Goal: Information Seeking & Learning: Learn about a topic

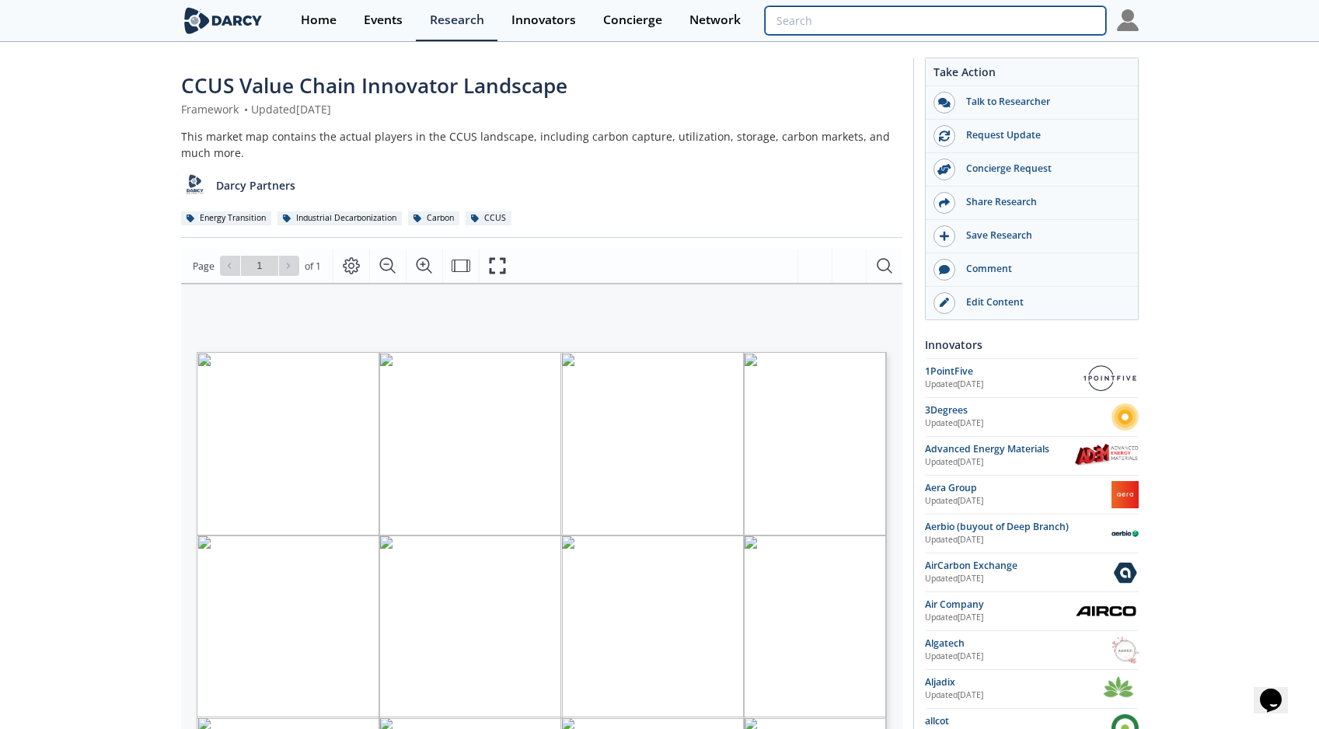
click at [1002, 24] on input "search" at bounding box center [935, 20] width 341 height 29
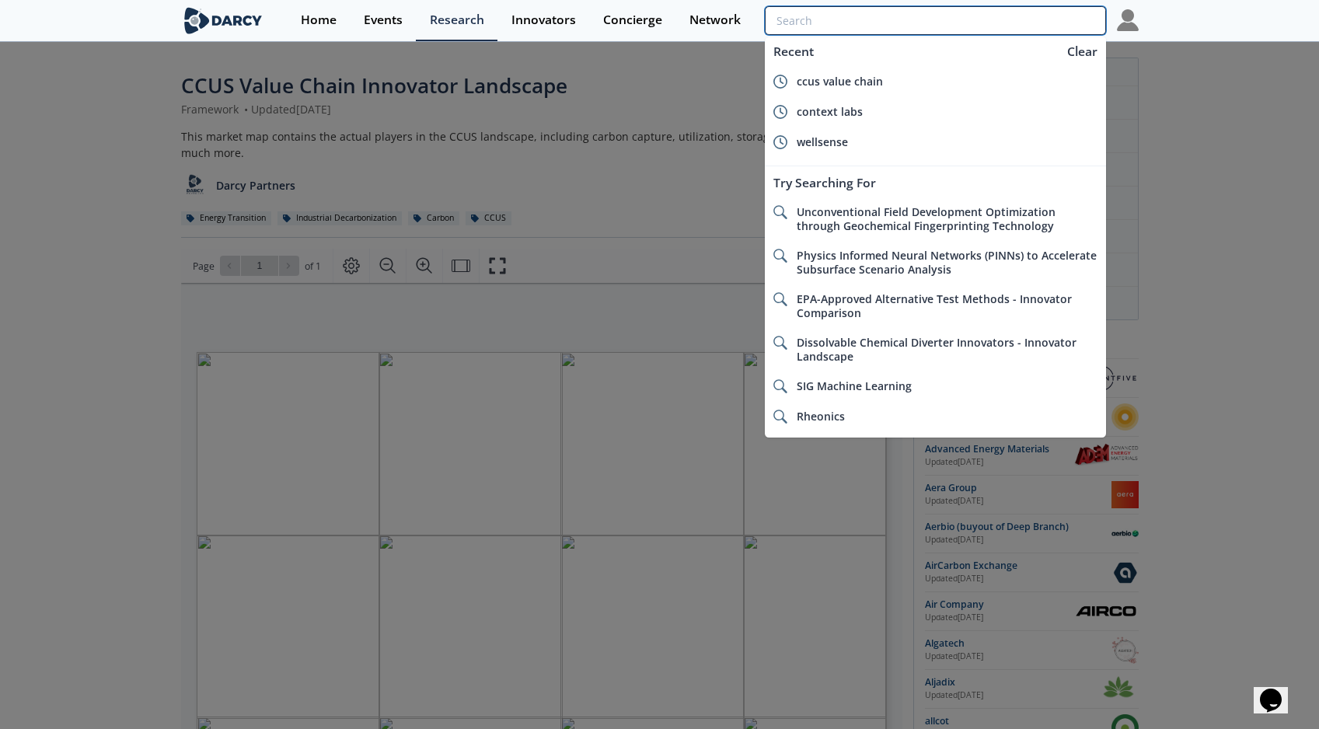
paste input "Real-Time Mud Cuttings Monitoring in Drilling Operations - Technology Landscape"
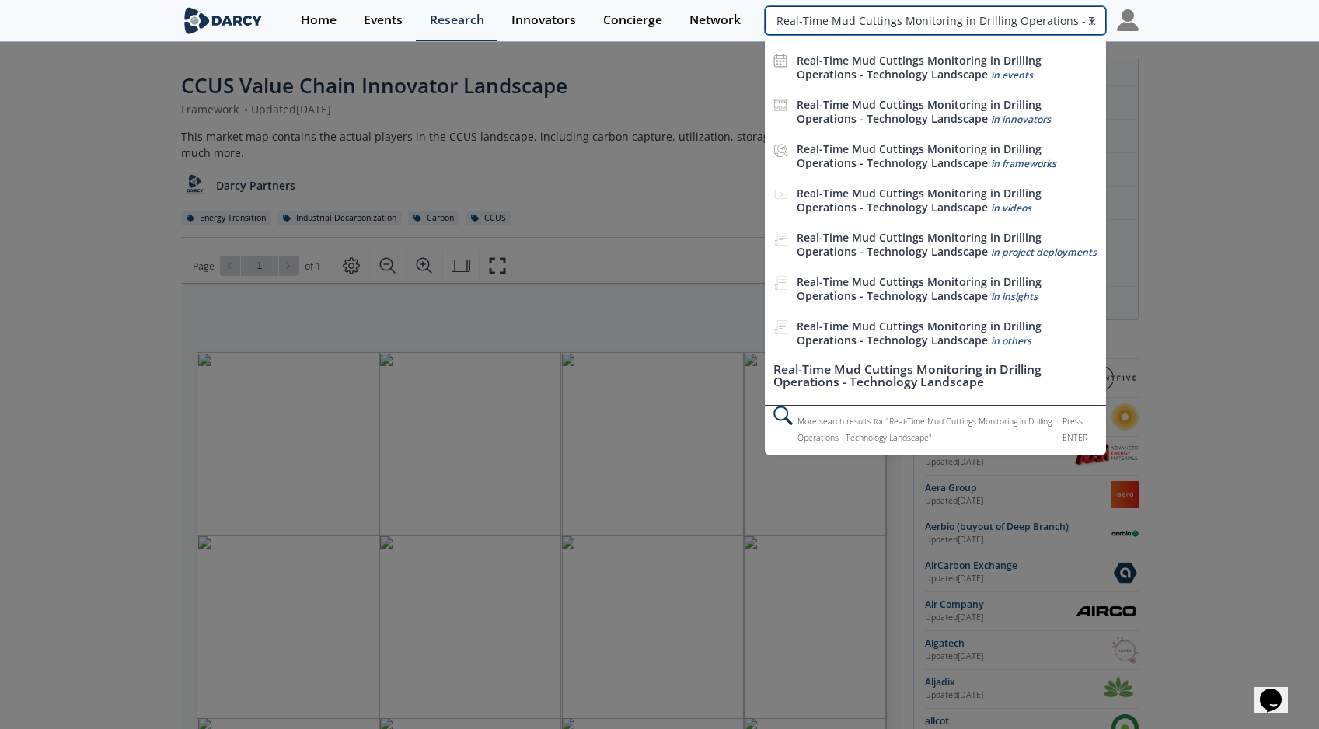
scroll to position [0, 96]
type input "Real-Time Mud Cuttings Monitoring in Drilling Operations - Technology Landscape"
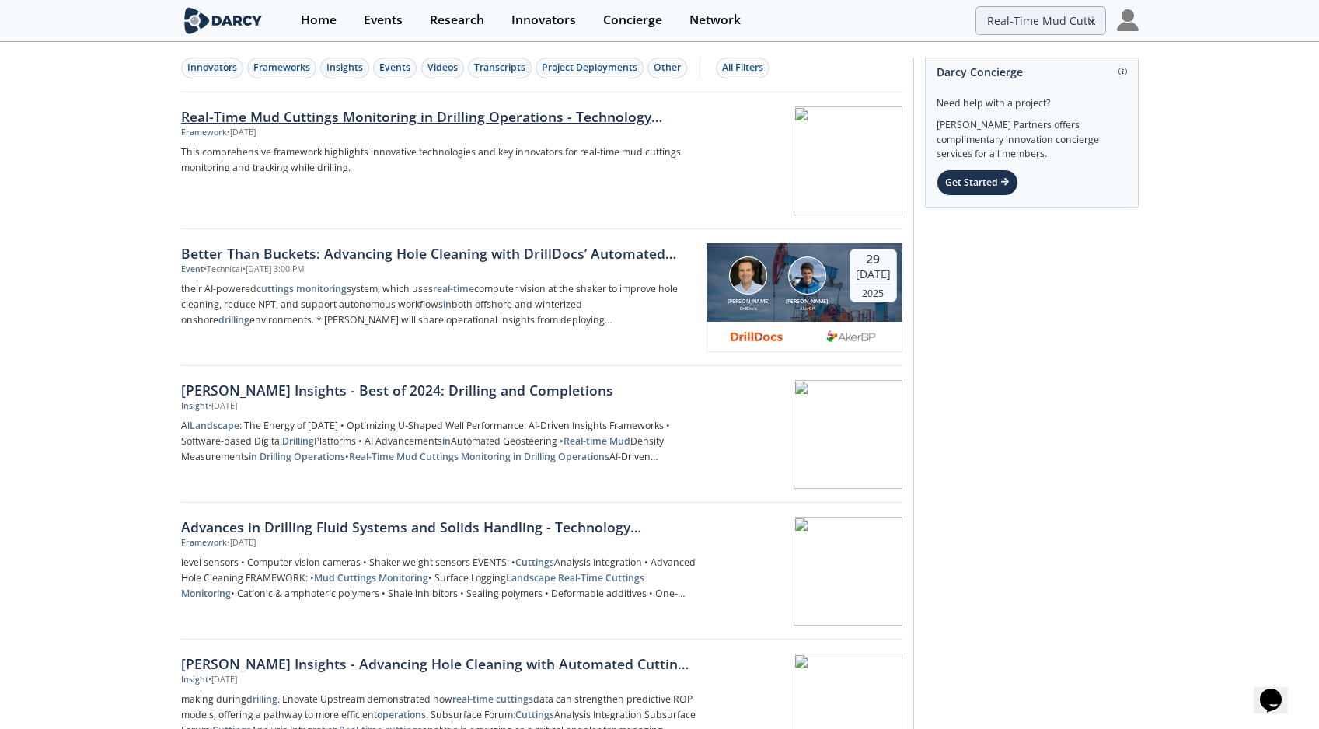
click at [569, 117] on div "Real-Time Mud Cuttings Monitoring in Drilling Operations - Technology Landscape" at bounding box center [438, 117] width 515 height 20
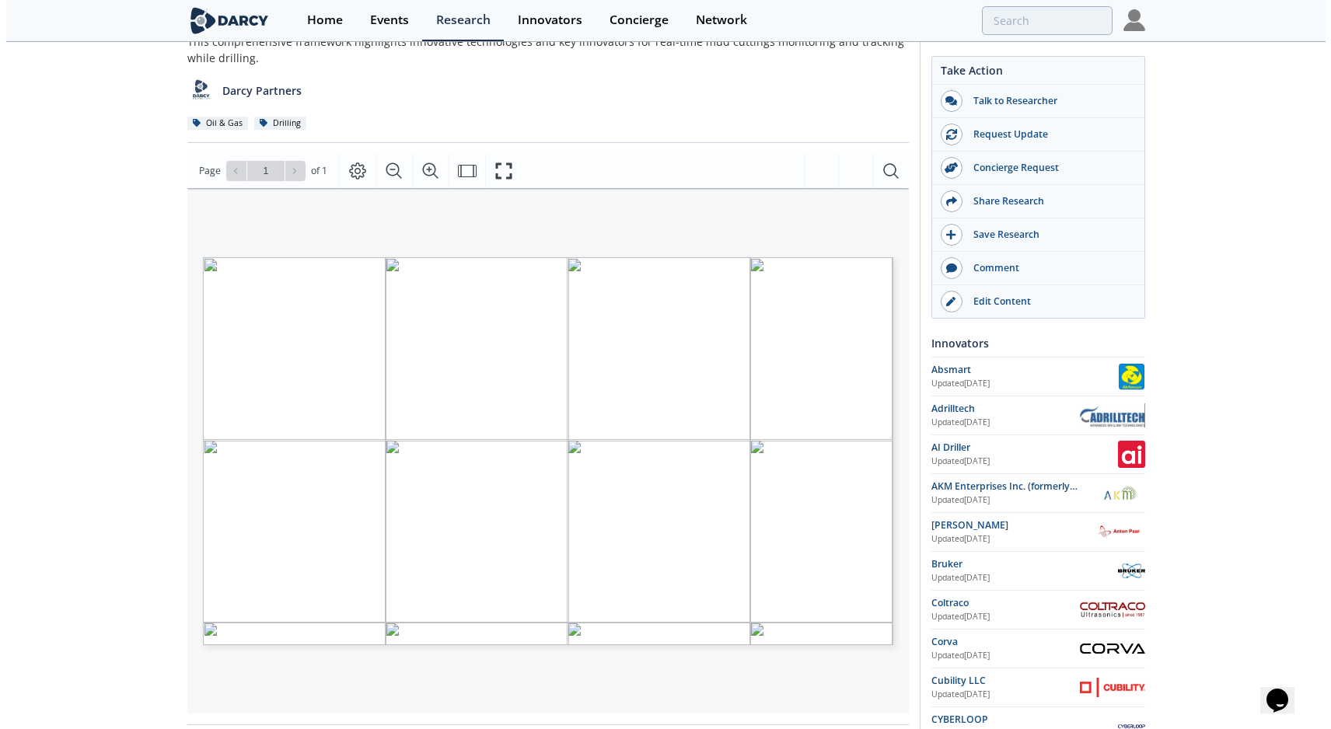
scroll to position [110, 0]
